Goal: Task Accomplishment & Management: Complete application form

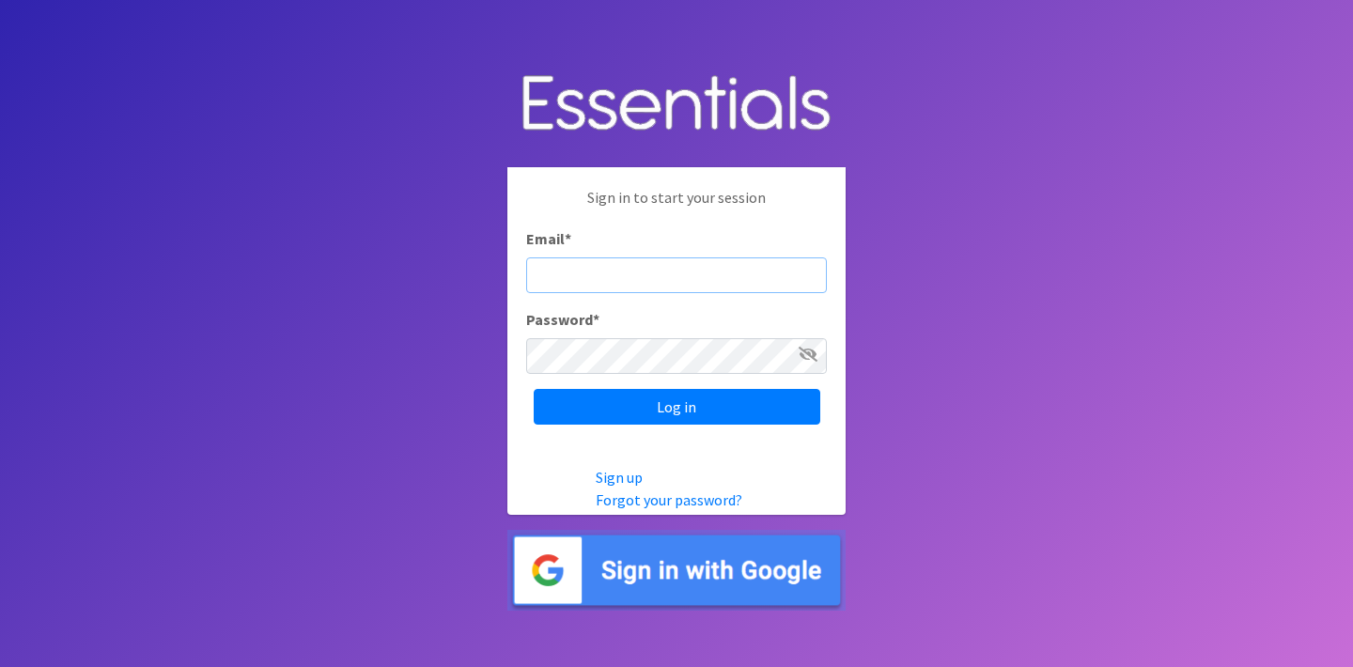
type input "[PERSON_NAME][EMAIL_ADDRESS][DOMAIN_NAME]"
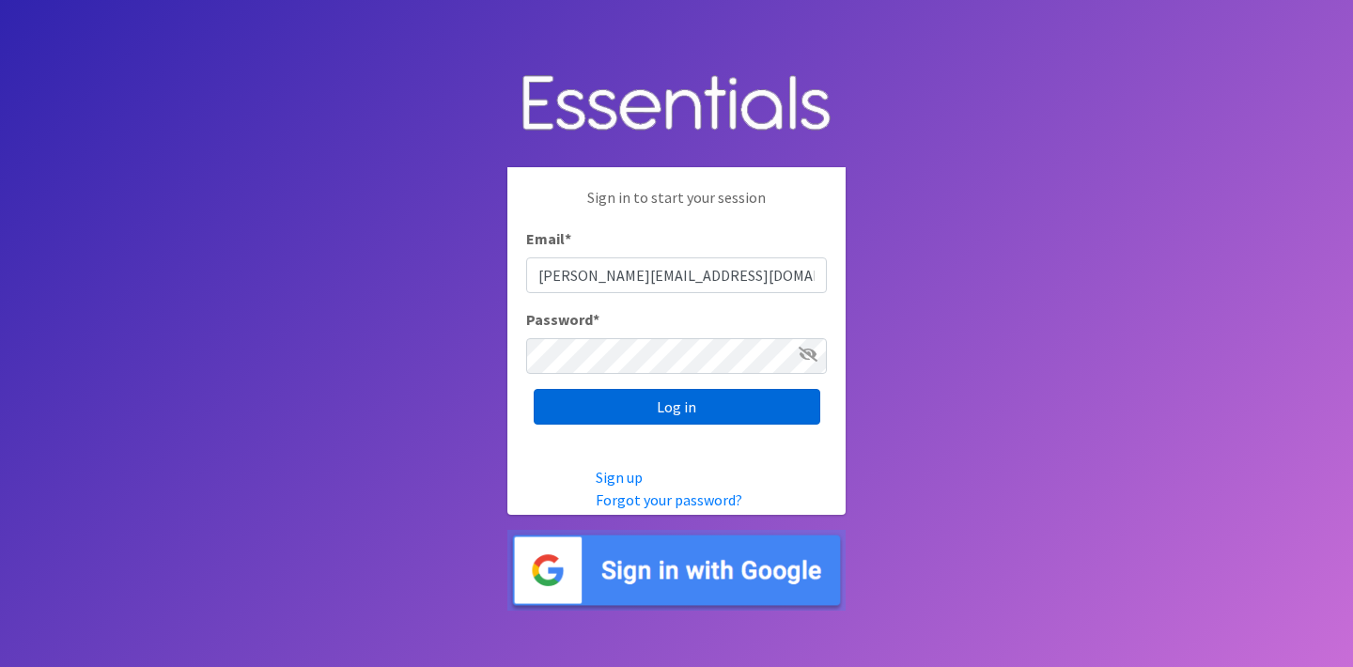
click at [688, 409] on input "Log in" at bounding box center [677, 407] width 287 height 36
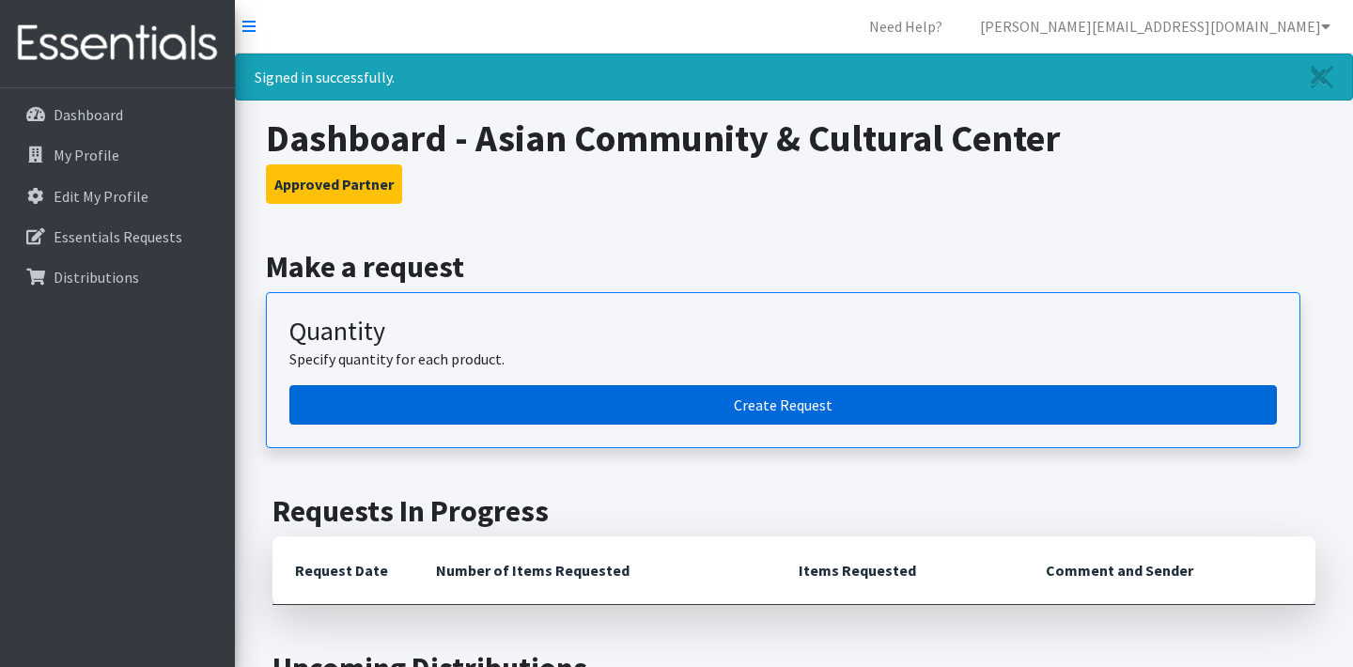
click at [720, 409] on link "Create Request" at bounding box center [783, 404] width 988 height 39
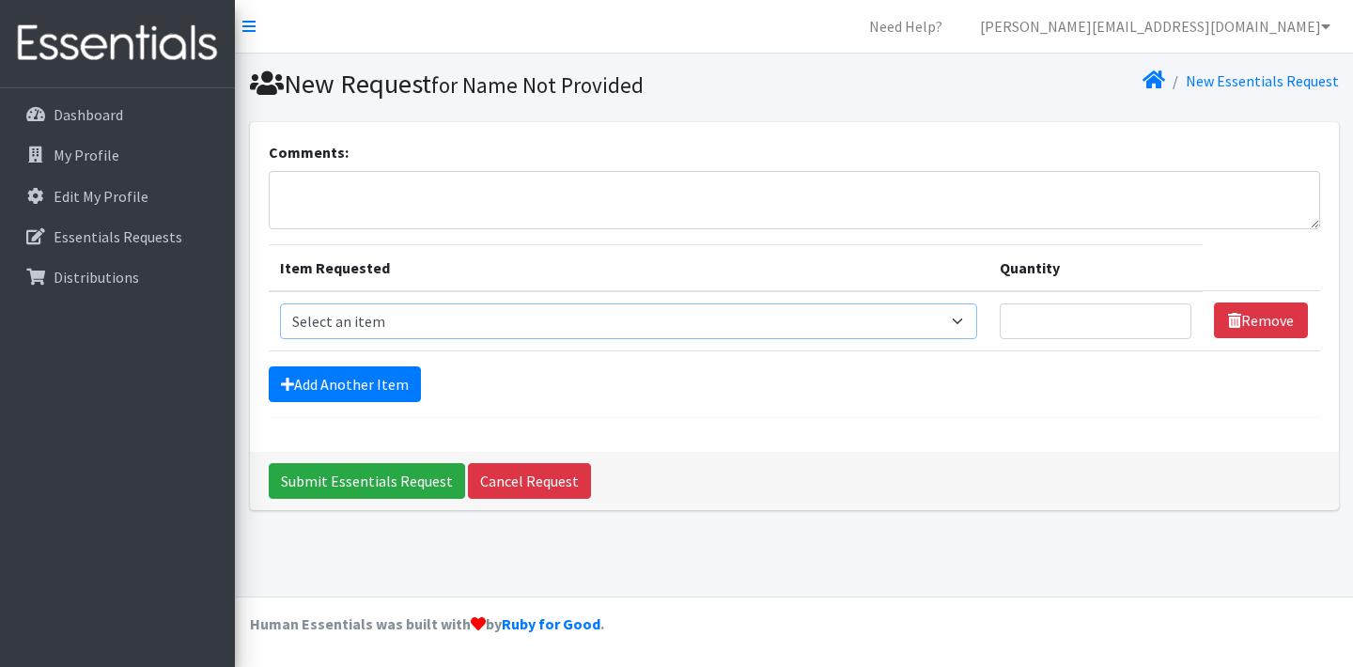
select select "15546"
click at [1154, 324] on input "Quantity" at bounding box center [1096, 322] width 192 height 36
type input "55"
click at [835, 384] on div "Add Another Item" at bounding box center [795, 385] width 1052 height 36
click at [371, 383] on link "Add Another Item" at bounding box center [345, 385] width 152 height 36
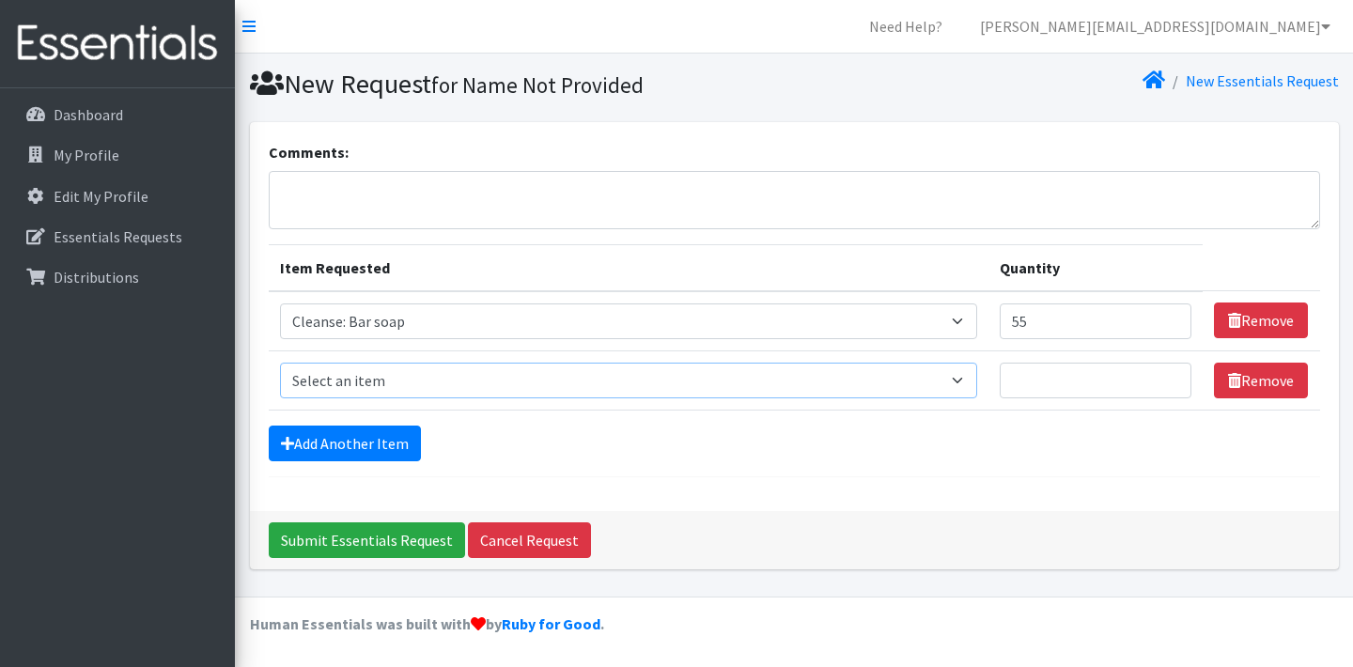
select select "12028"
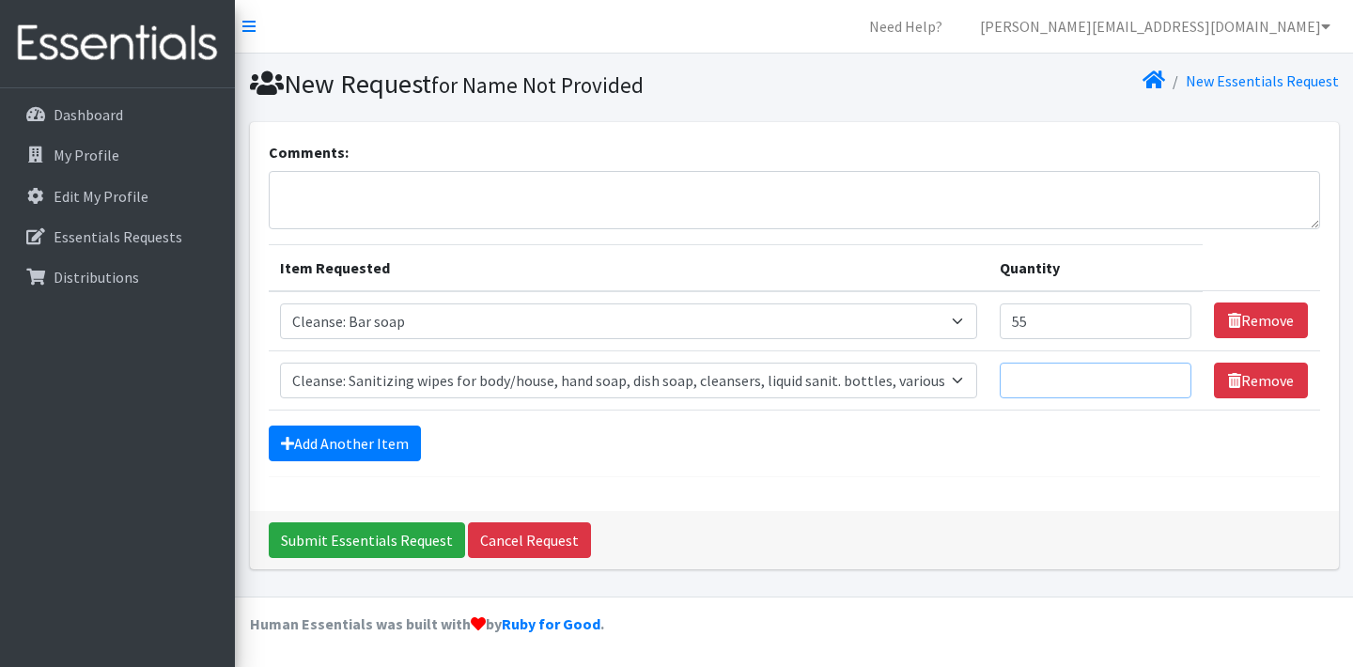
click at [1049, 394] on input "Quantity" at bounding box center [1096, 381] width 192 height 36
type input "35"
click at [370, 441] on link "Add Another Item" at bounding box center [345, 444] width 152 height 36
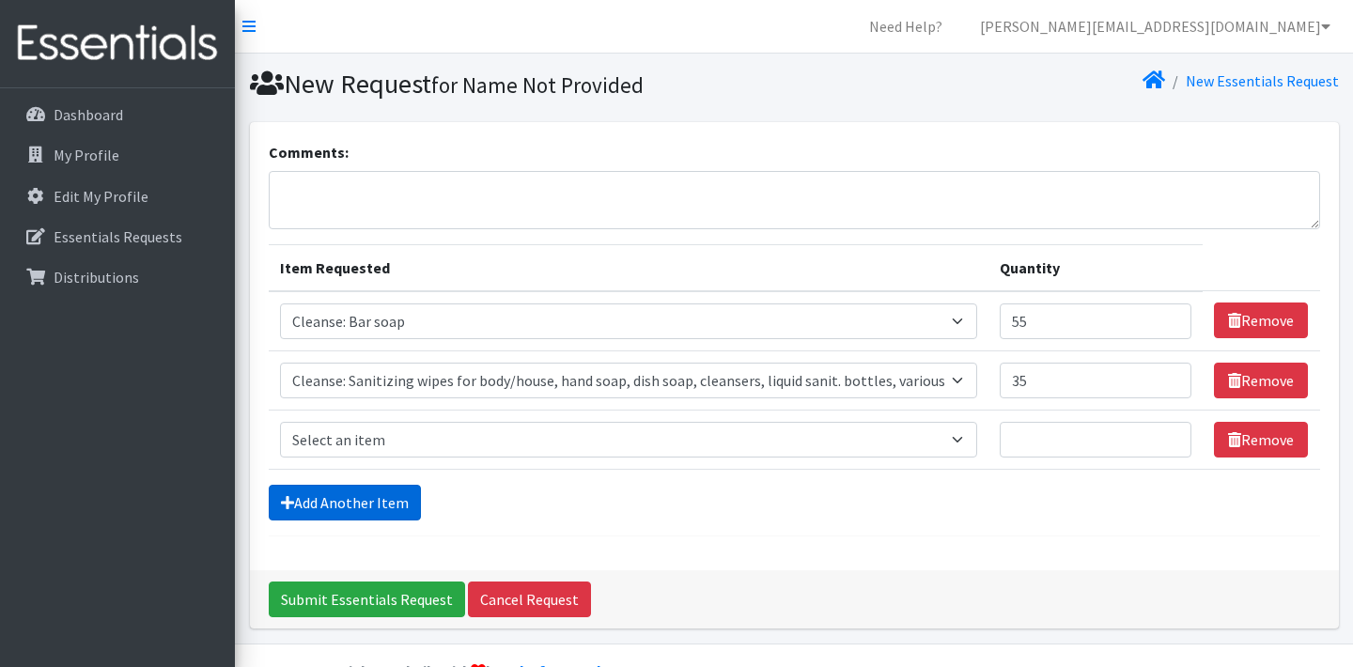
scroll to position [46, 0]
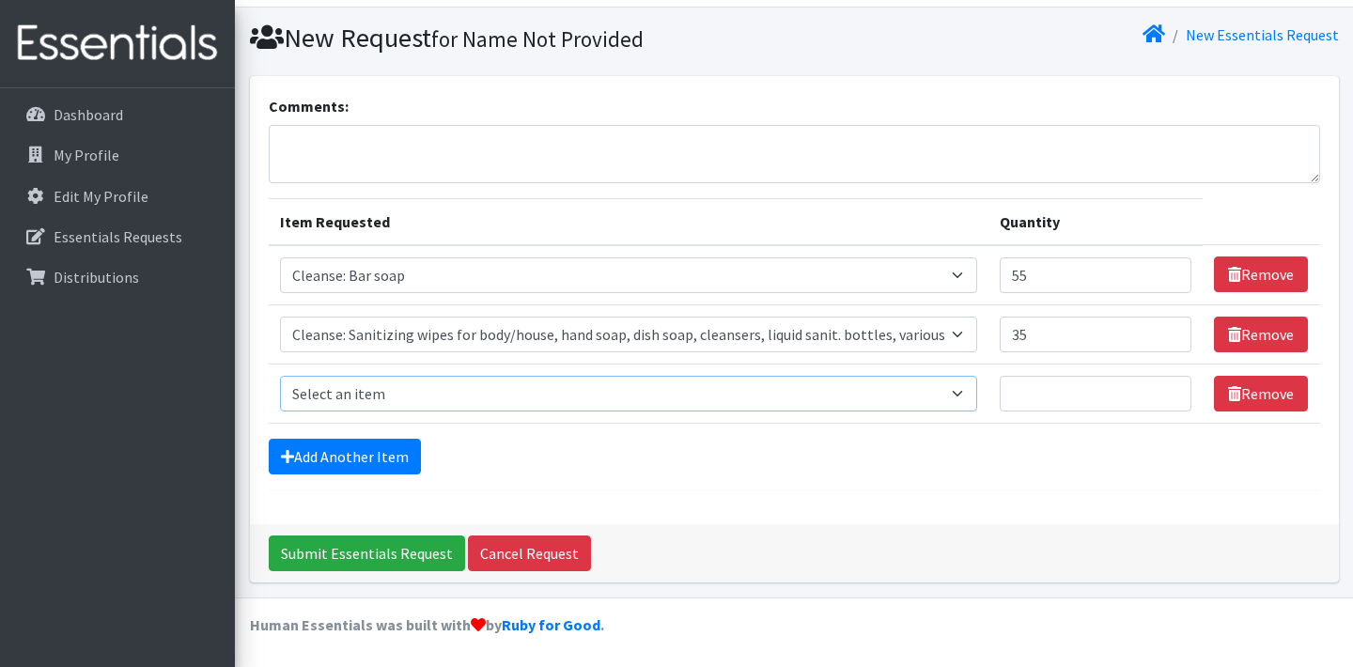
select select "12010"
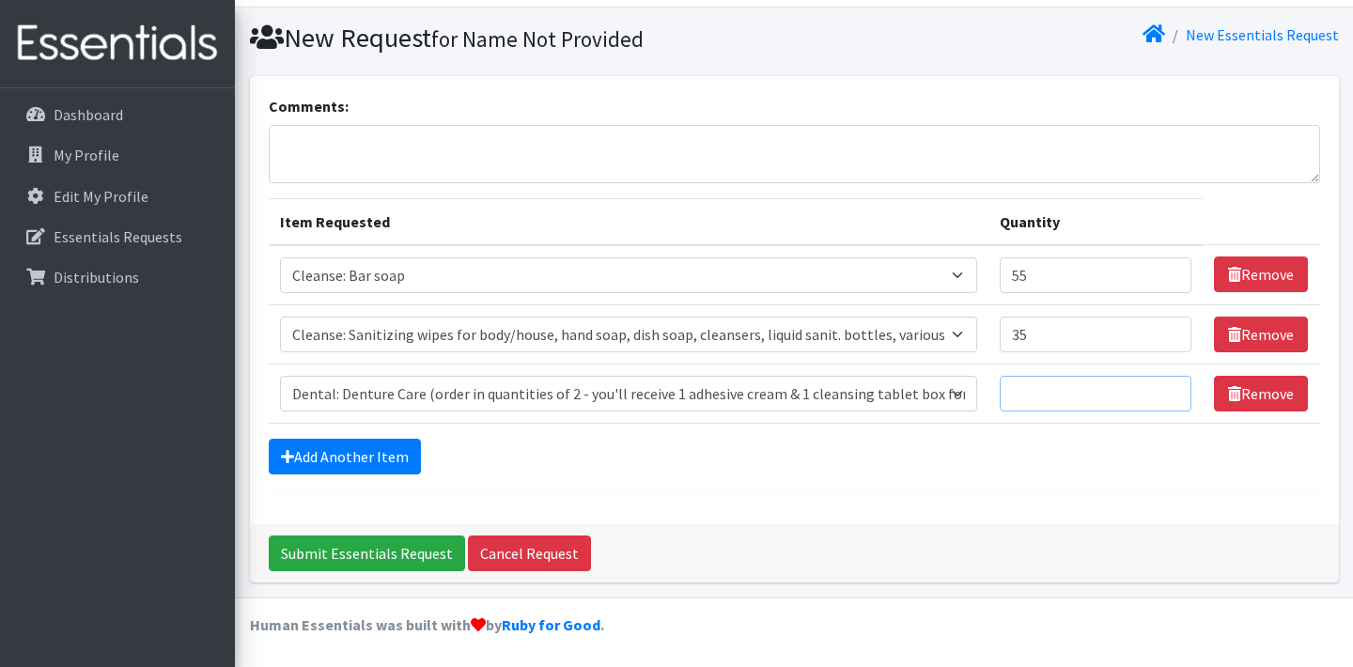
click at [1029, 390] on input "Quantity" at bounding box center [1096, 394] width 192 height 36
type input "5"
click at [382, 456] on link "Add Another Item" at bounding box center [345, 457] width 152 height 36
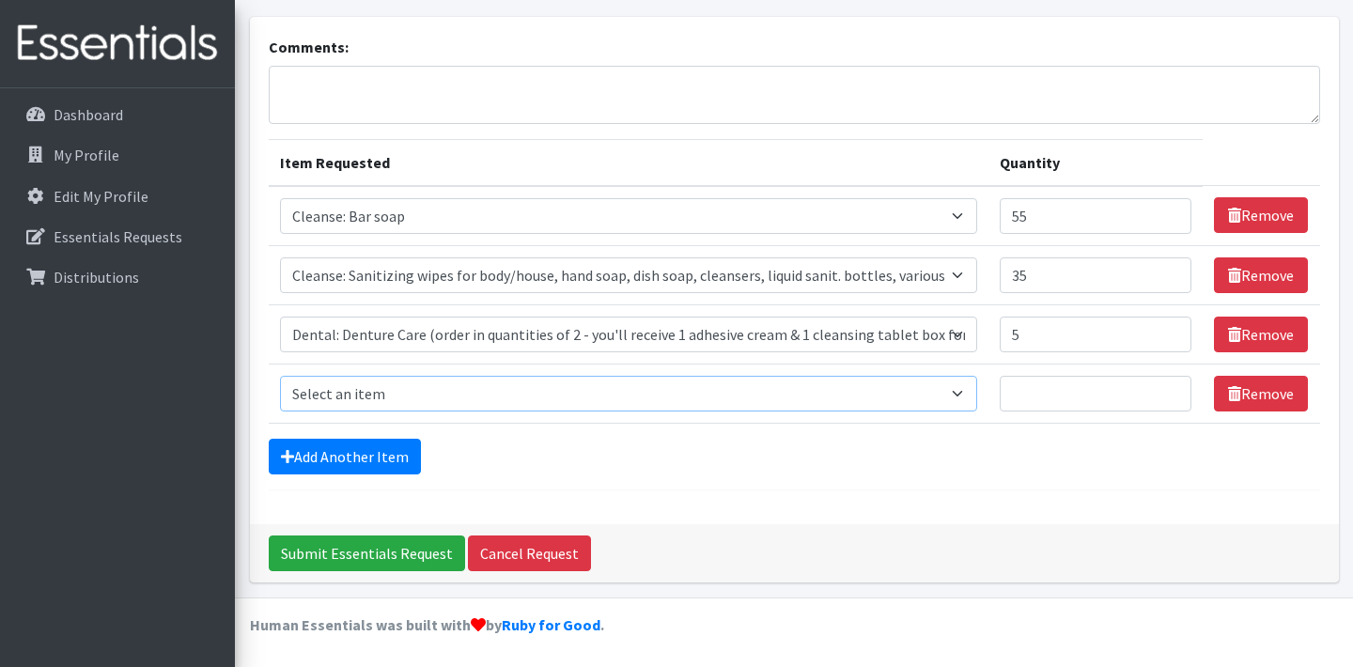
select select "15547"
click at [1026, 398] on input "Quantity" at bounding box center [1096, 394] width 192 height 36
type input "5"
click at [387, 446] on link "Add Another Item" at bounding box center [345, 457] width 152 height 36
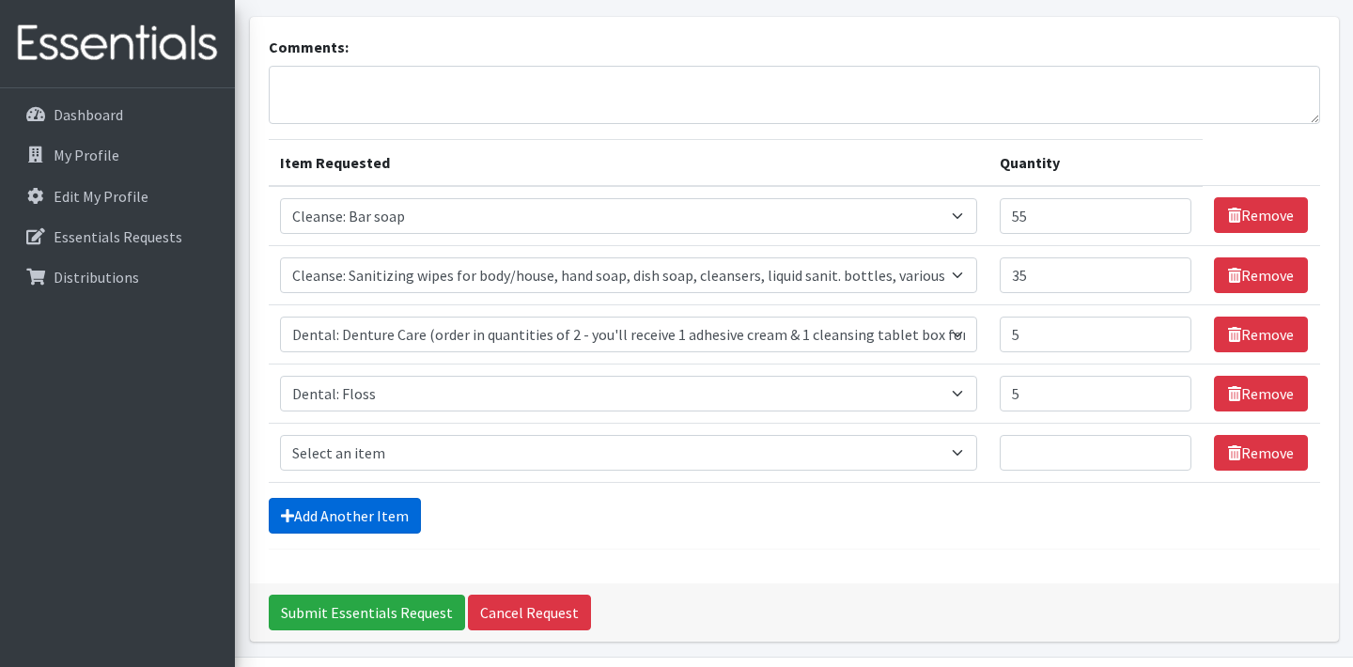
scroll to position [164, 0]
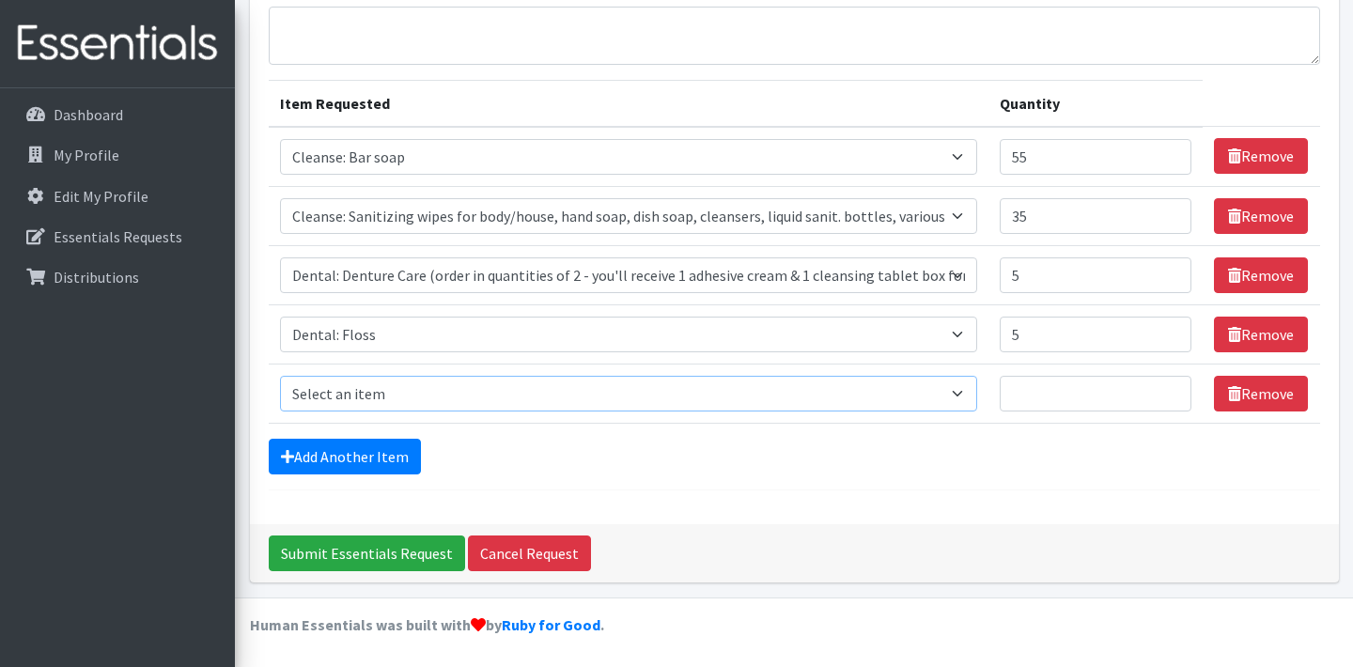
select select "15549"
click at [1028, 391] on input "Quantity" at bounding box center [1096, 394] width 192 height 36
type input "25"
click at [387, 458] on link "Add Another Item" at bounding box center [345, 457] width 152 height 36
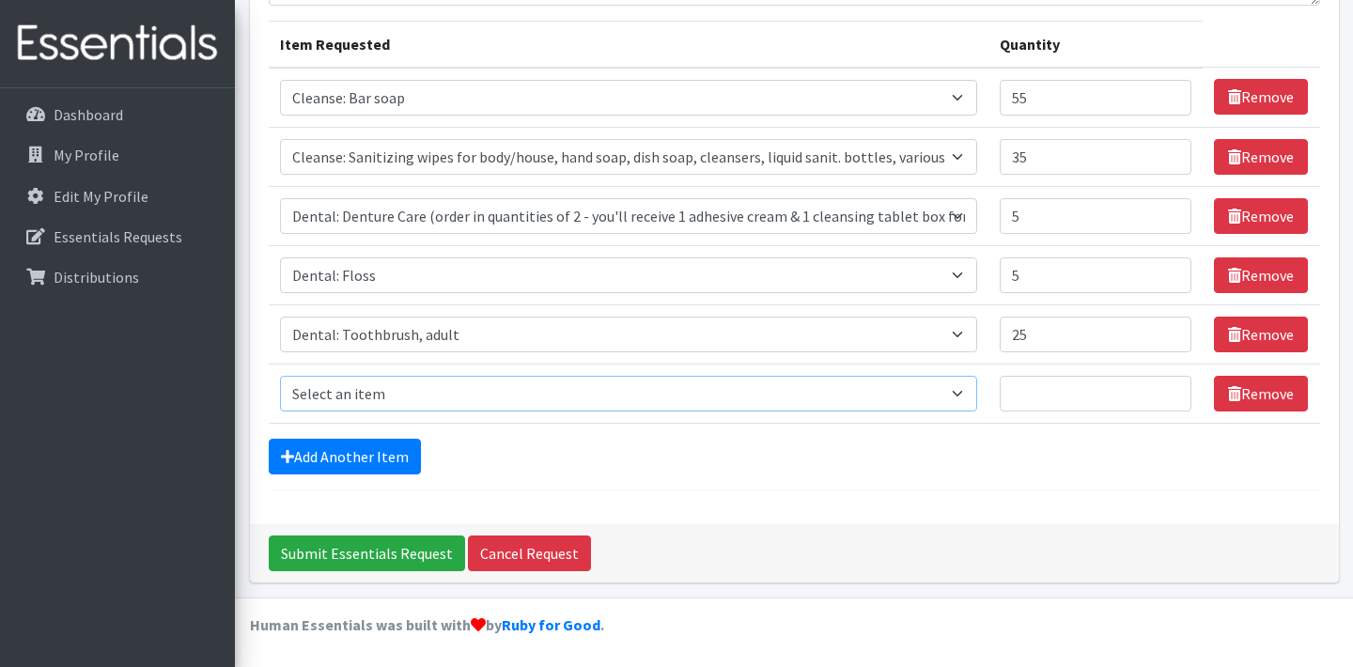
select select "12032"
click at [1026, 392] on input "Quantity" at bounding box center [1096, 394] width 192 height 36
type input "25"
click at [370, 454] on link "Add Another Item" at bounding box center [345, 457] width 152 height 36
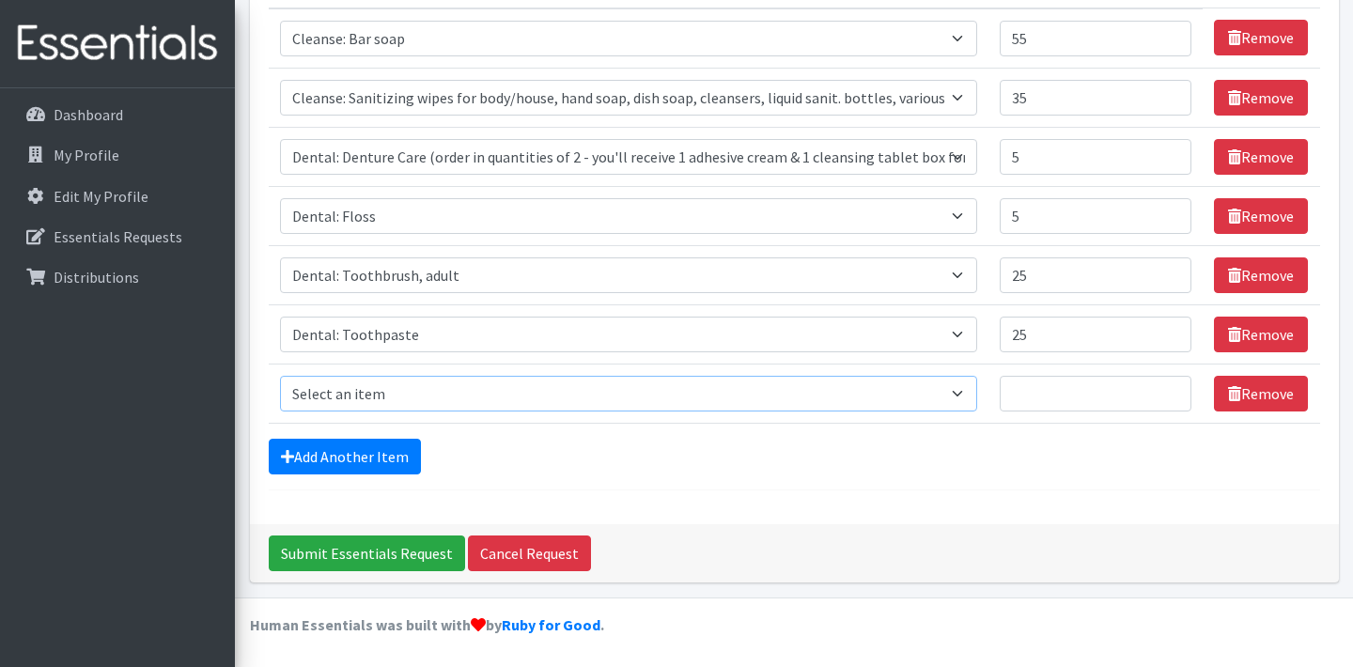
select select "12011"
click at [1024, 397] on input "Quantity" at bounding box center [1096, 394] width 192 height 36
type input "5"
click at [388, 457] on link "Add Another Item" at bounding box center [345, 457] width 152 height 36
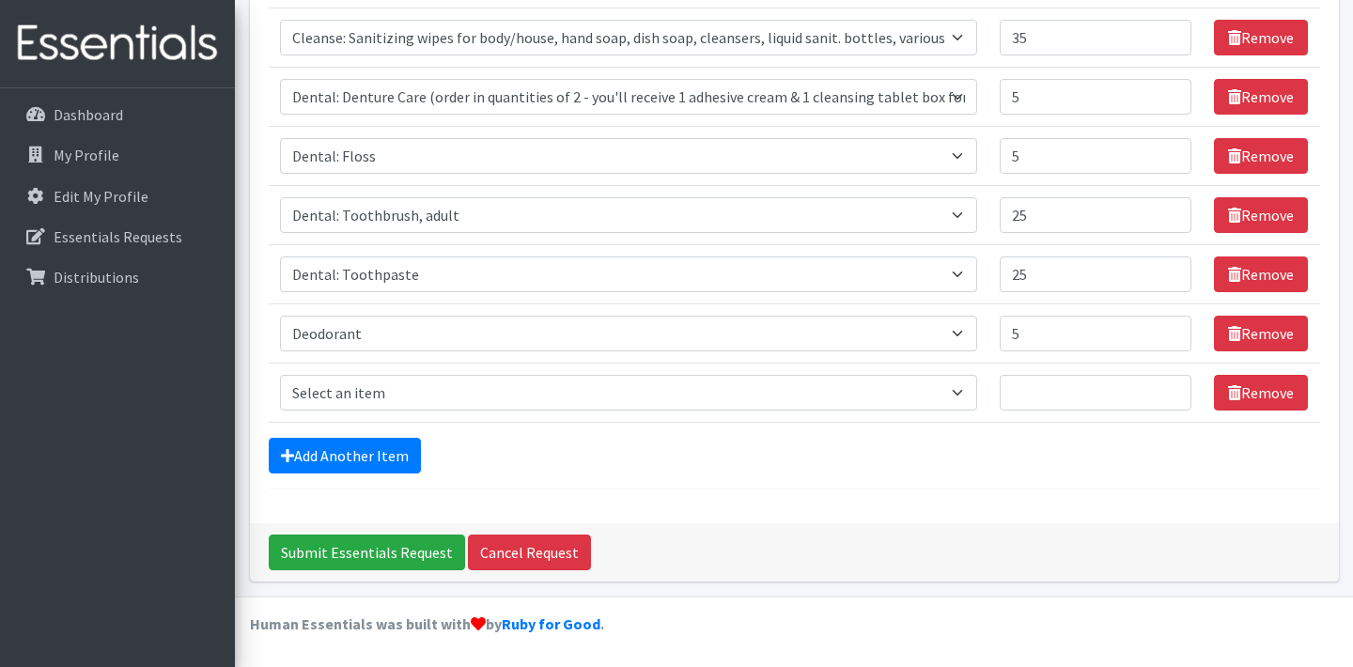
scroll to position [342, 0]
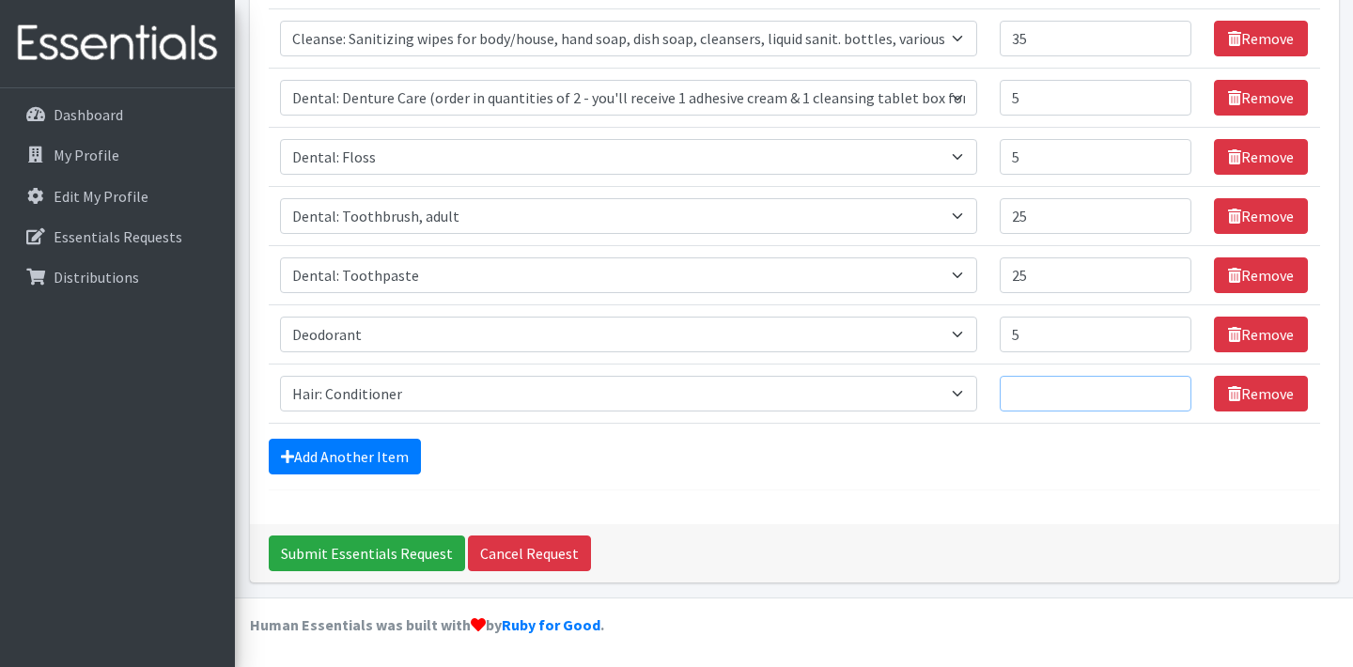
click at [1016, 397] on input "Quantity" at bounding box center [1096, 394] width 192 height 36
select select "15544"
click at [1037, 399] on input "Quantity" at bounding box center [1096, 394] width 192 height 36
type input "60"
click at [366, 447] on link "Add Another Item" at bounding box center [345, 457] width 152 height 36
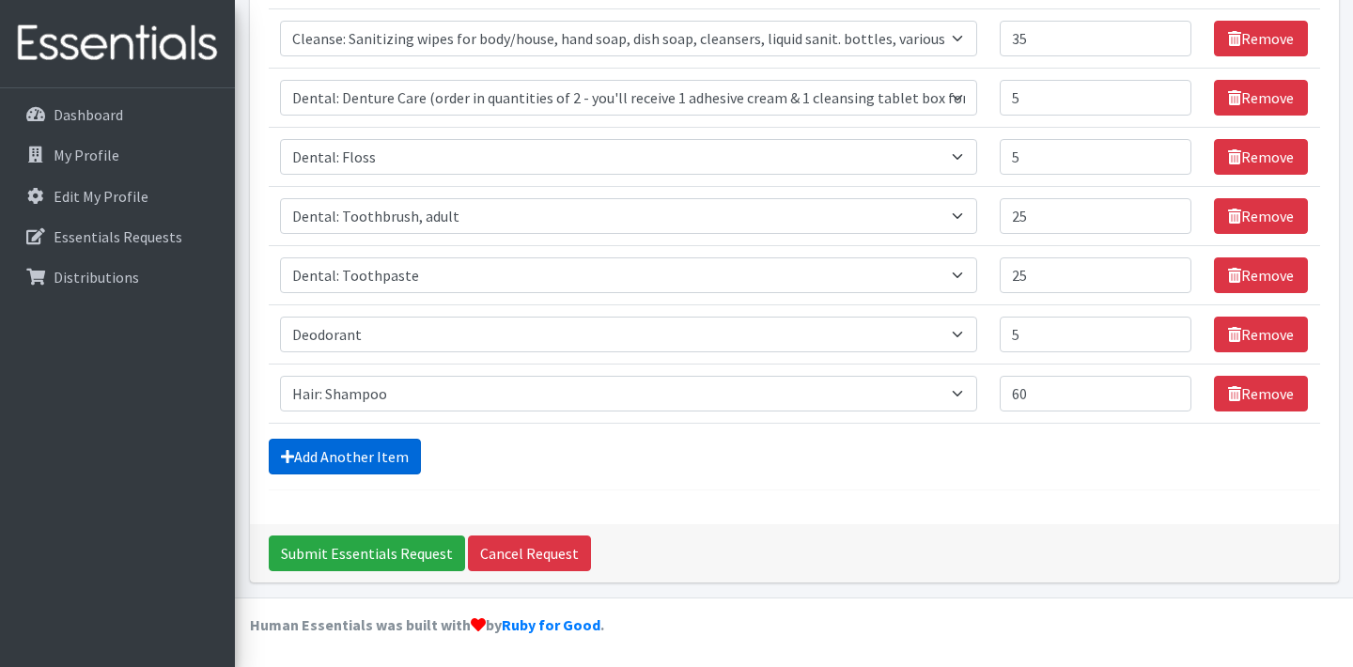
scroll to position [401, 0]
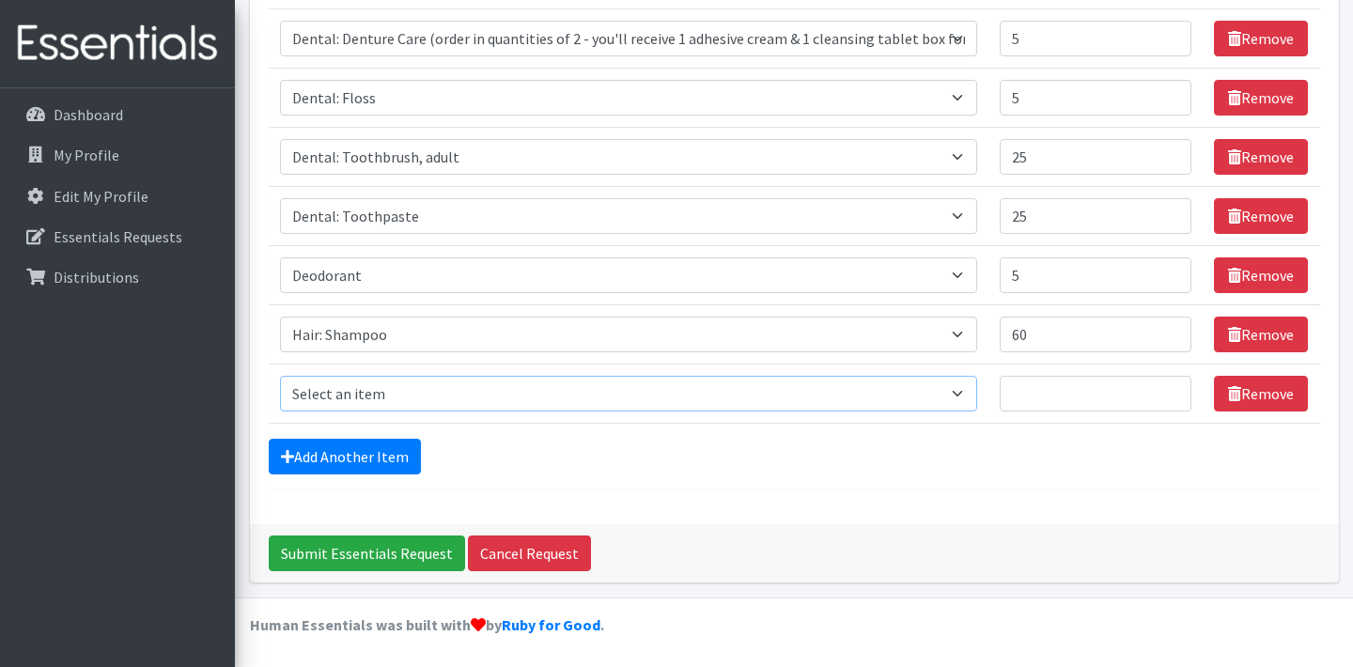
select select "15161"
click at [1028, 395] on input "Quantity" at bounding box center [1096, 394] width 192 height 36
type input "5"
click at [363, 459] on link "Add Another Item" at bounding box center [345, 457] width 152 height 36
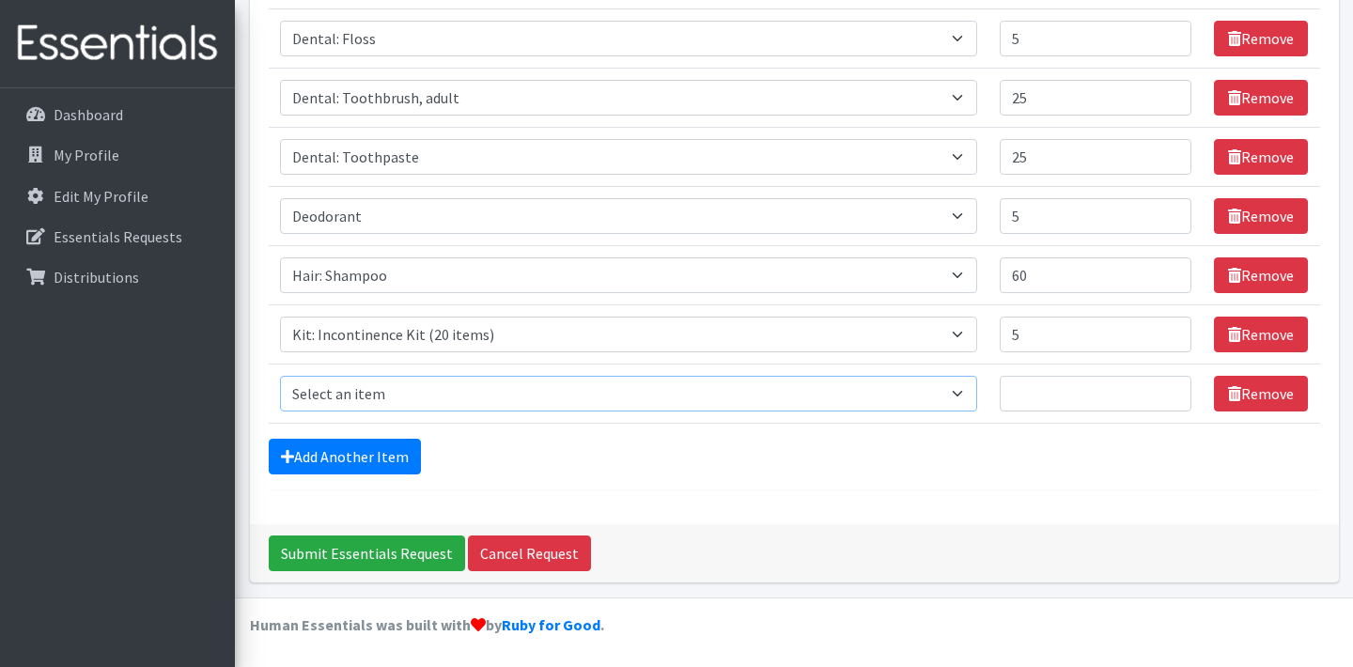
select select "15113"
click at [1045, 391] on input "Quantity" at bounding box center [1096, 394] width 192 height 36
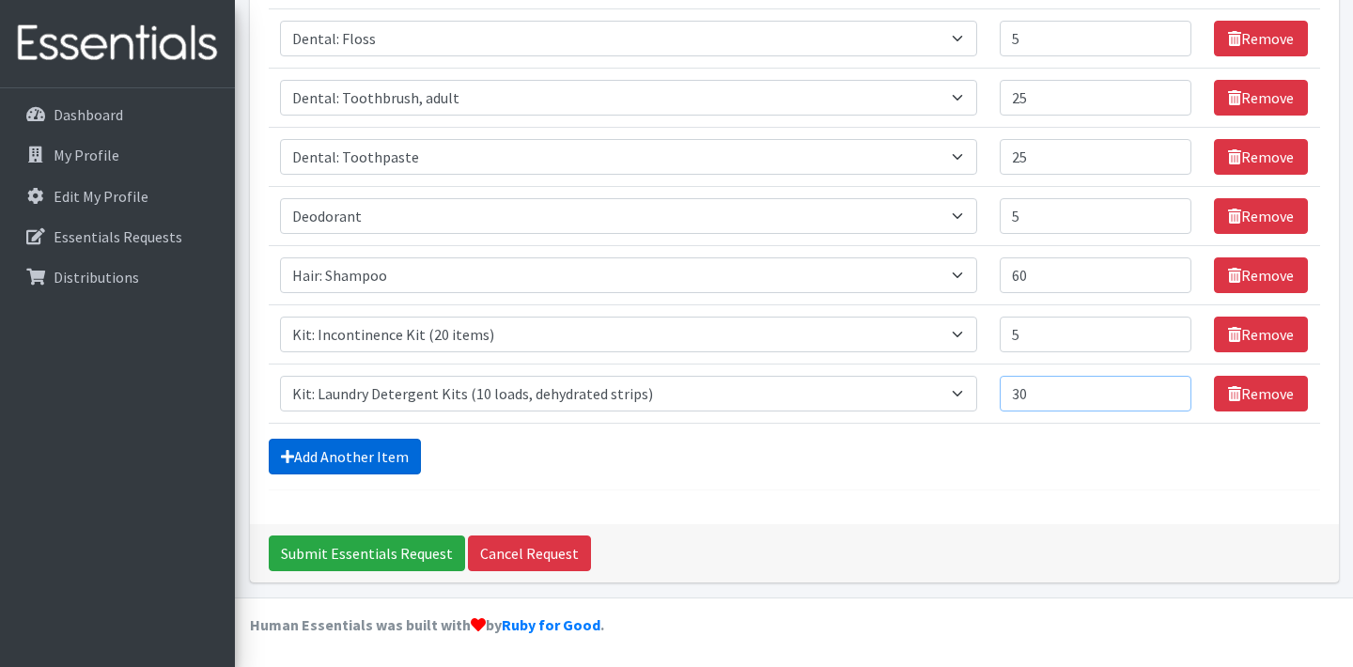
type input "30"
click at [322, 459] on link "Add Another Item" at bounding box center [345, 457] width 152 height 36
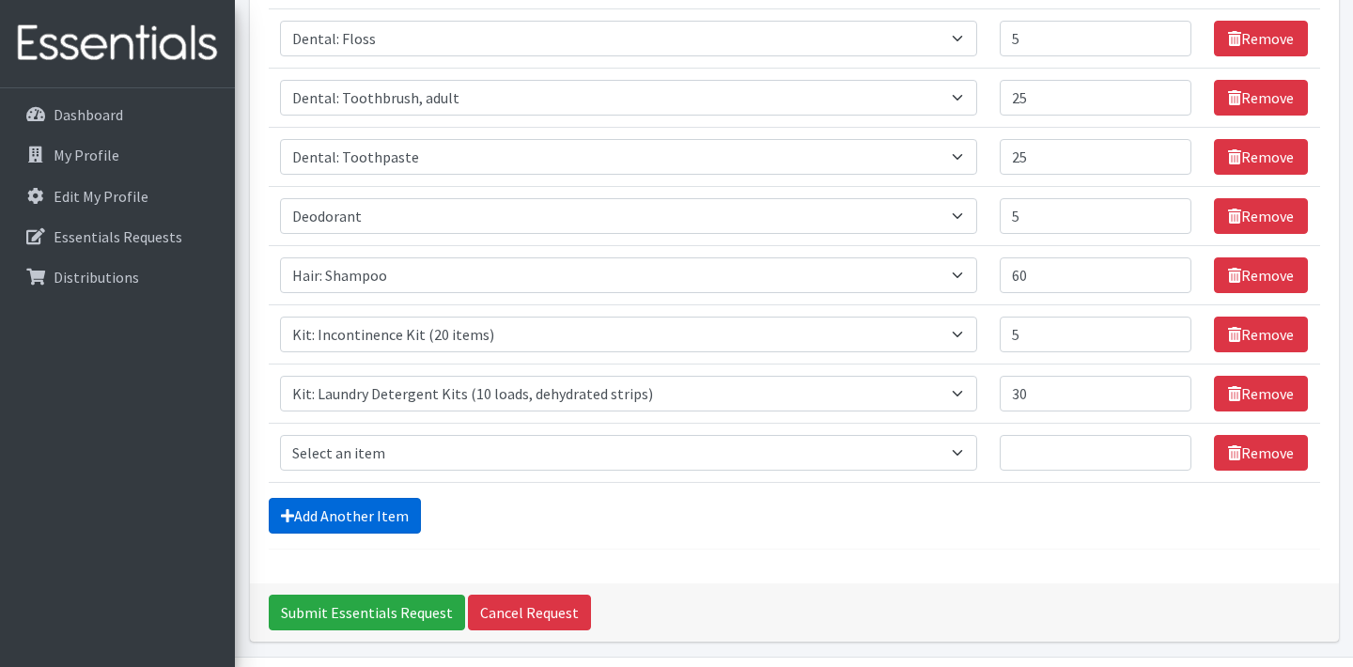
scroll to position [520, 0]
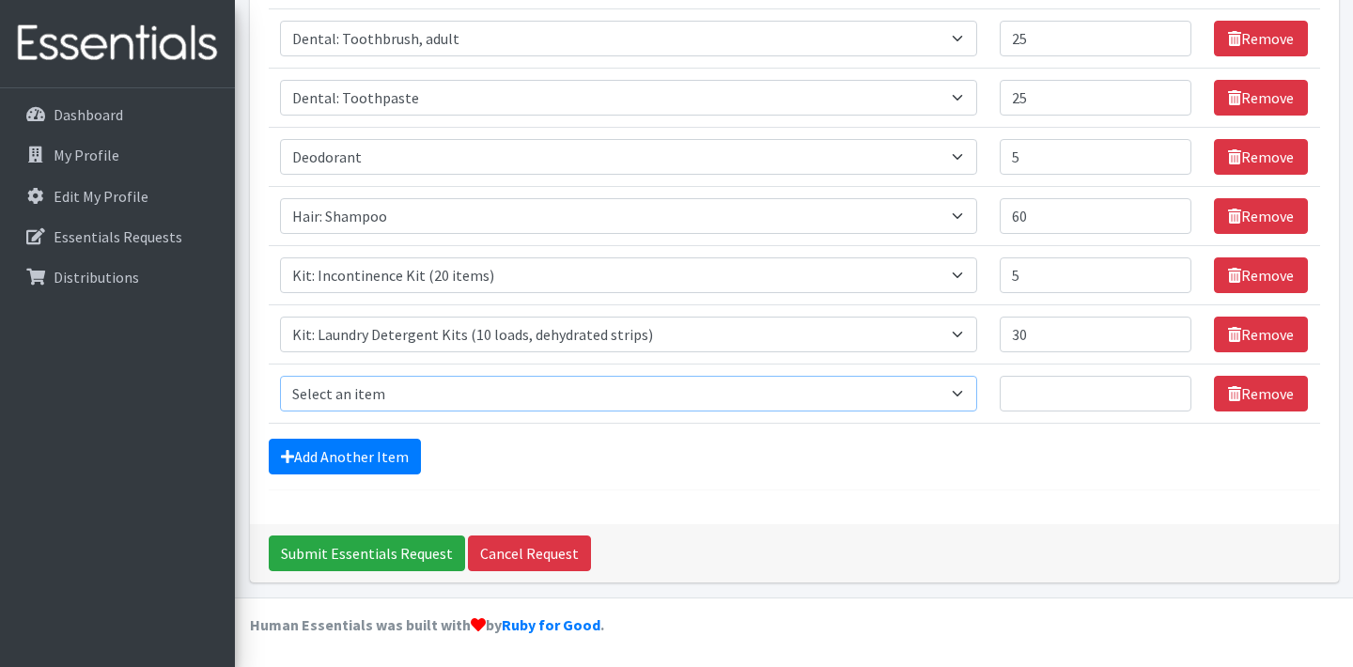
select select "12020"
click at [1030, 397] on input "Quantity" at bounding box center [1096, 394] width 192 height 36
type input "55"
click at [385, 454] on link "Add Another Item" at bounding box center [345, 457] width 152 height 36
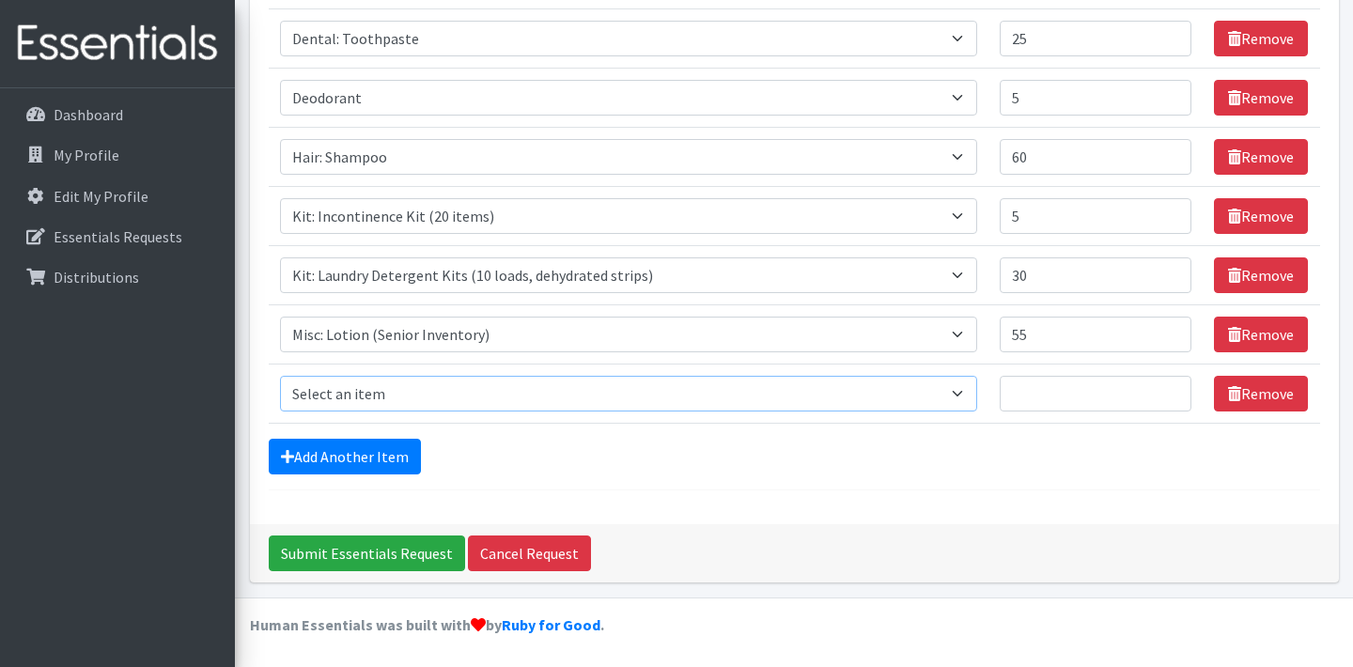
select select "15551"
click at [1028, 397] on input "Quantity" at bounding box center [1096, 394] width 192 height 36
type input "5"
click at [997, 460] on div "Add Another Item" at bounding box center [795, 457] width 1052 height 36
click at [382, 554] on input "Submit Essentials Request" at bounding box center [367, 554] width 196 height 36
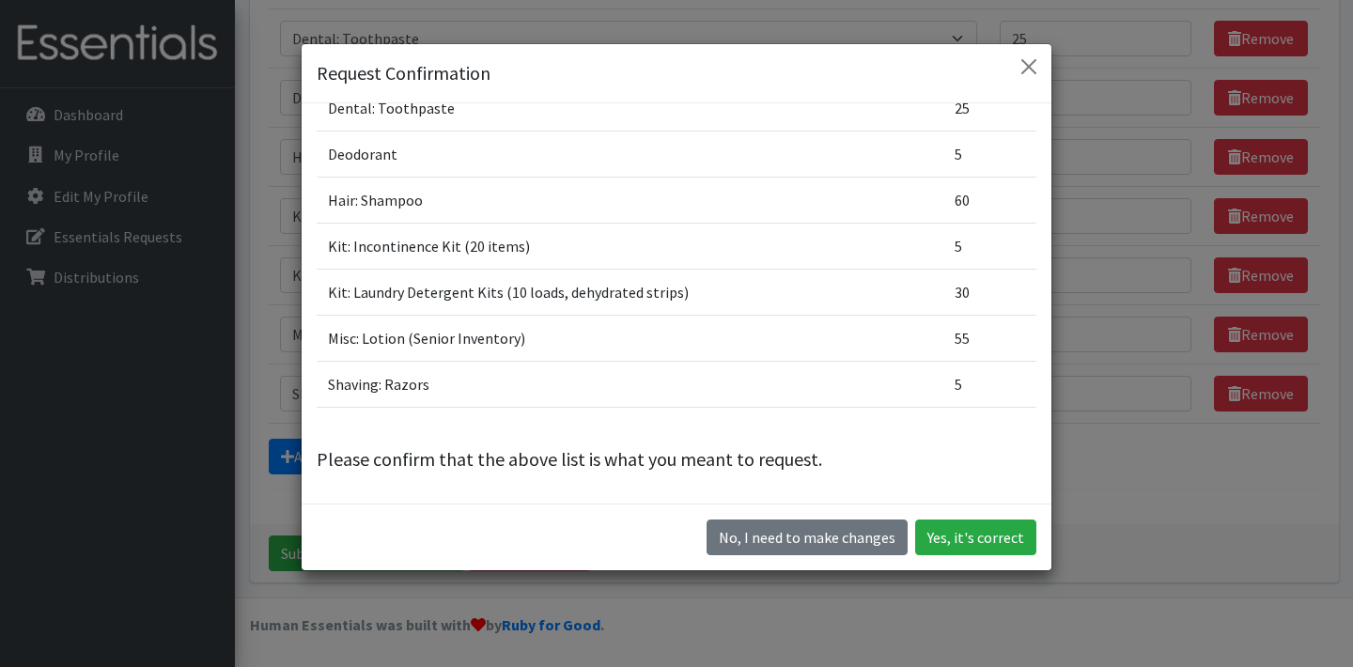
scroll to position [53, 0]
click at [973, 534] on button "Yes, it's correct" at bounding box center [975, 538] width 121 height 36
